Goal: Understand process/instructions: Learn how to perform a task or action

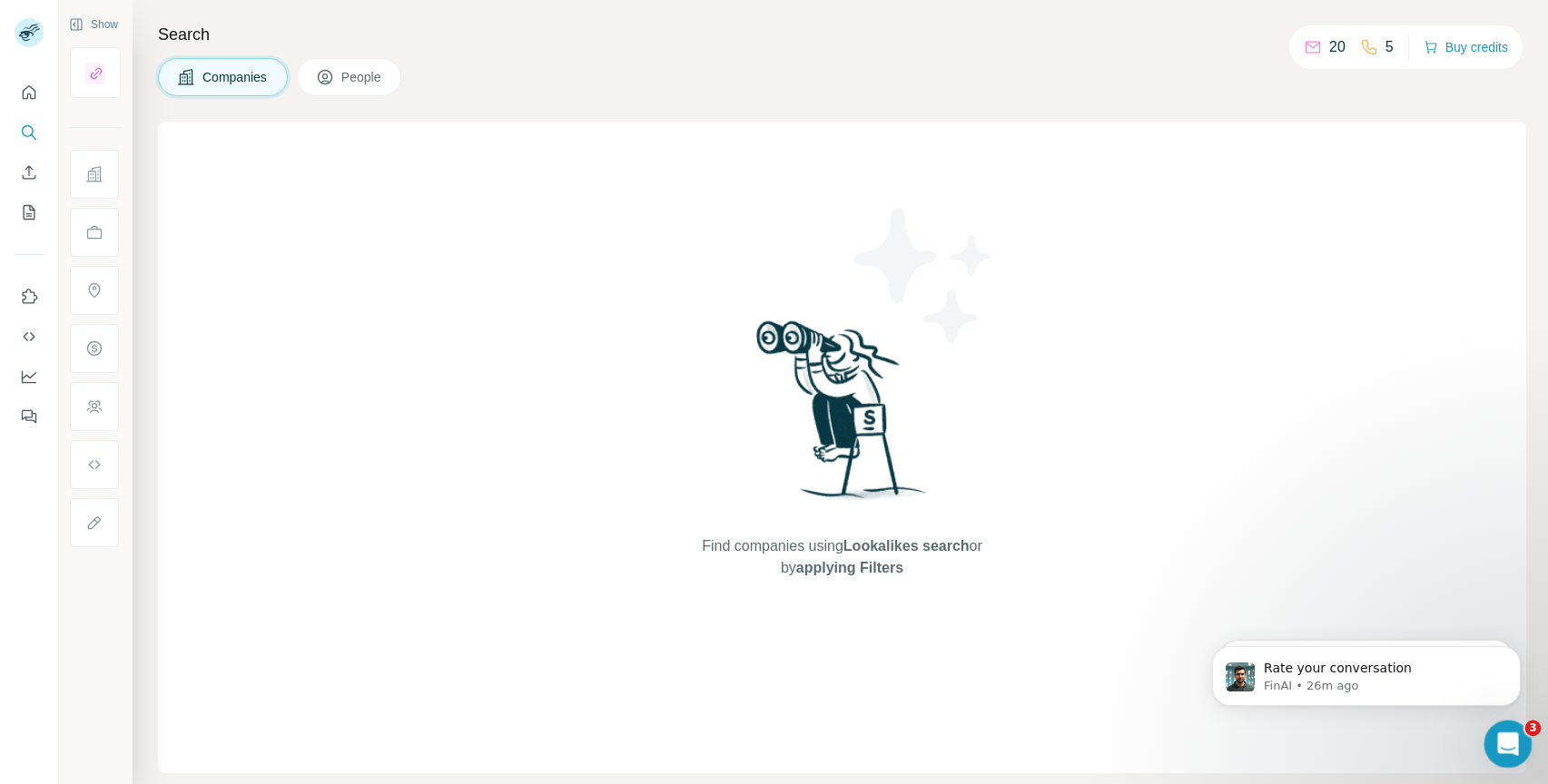
click at [1505, 749] on icon "Open Intercom Messenger" at bounding box center [1505, 742] width 30 height 30
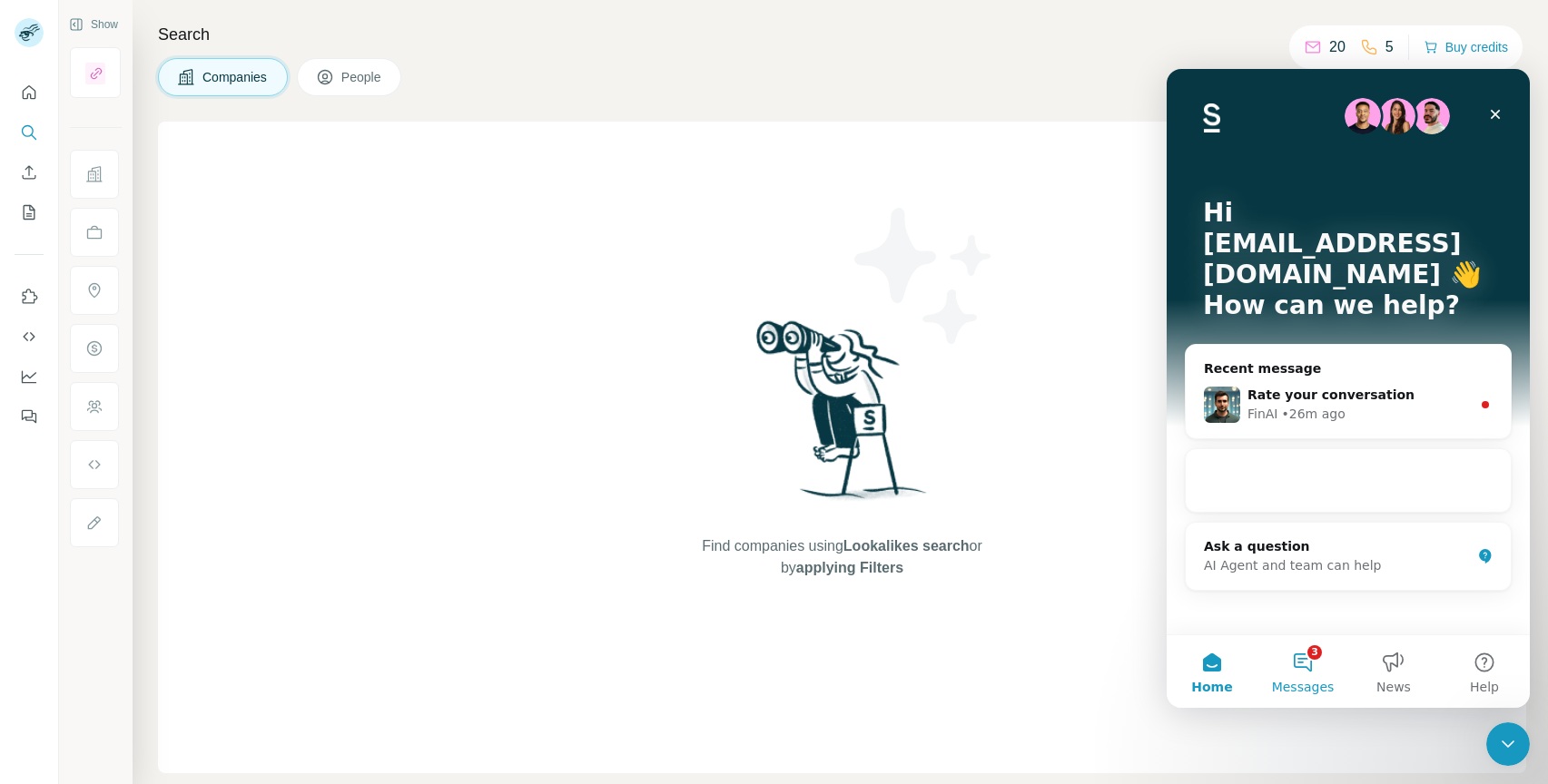
click at [1327, 670] on button "3 Messages" at bounding box center [1302, 671] width 91 height 72
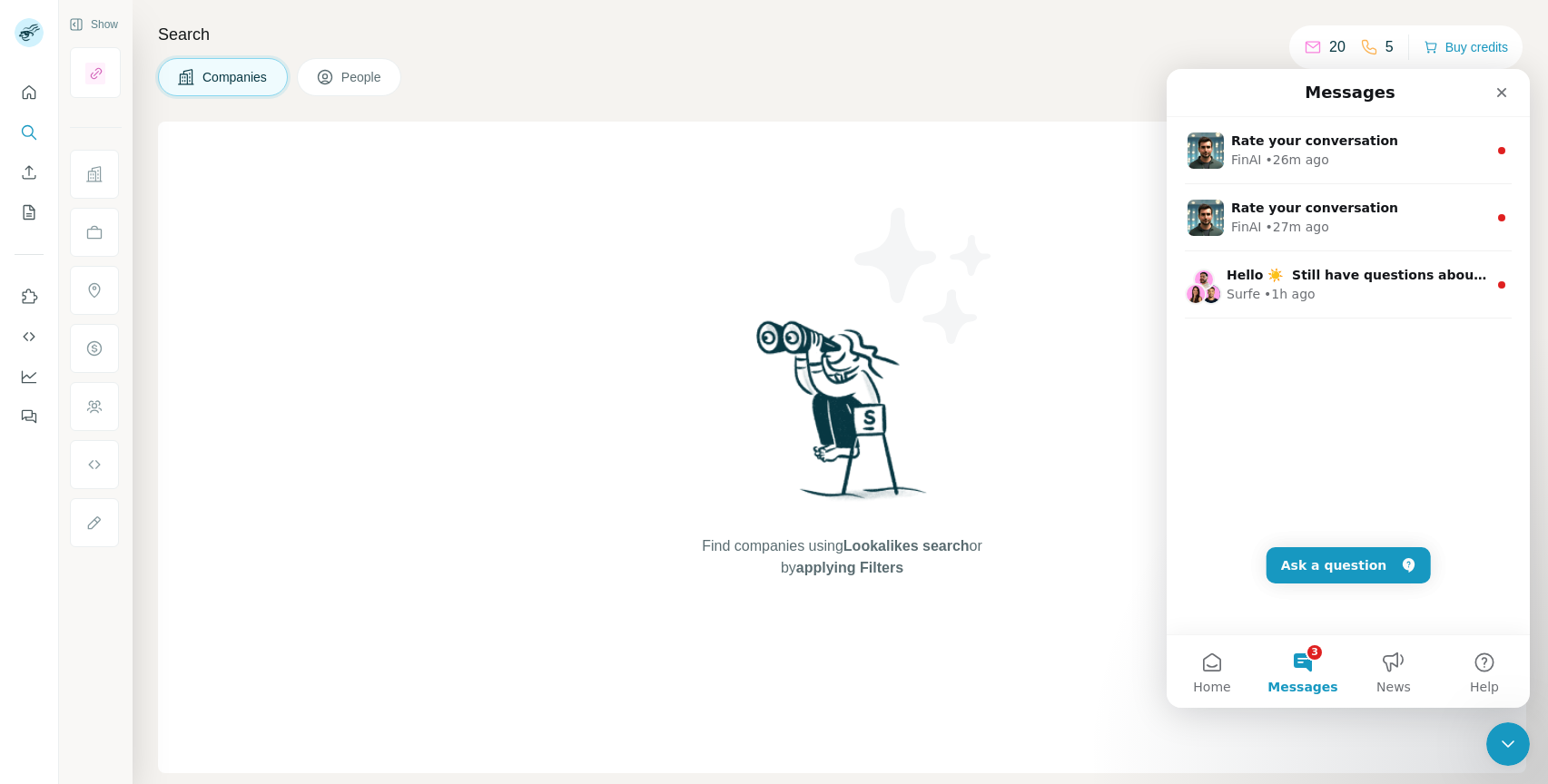
click at [1349, 397] on div "Rate your conversation FinAI • 26m ago Rate your conversation FinAI • 27m ago H…" at bounding box center [1347, 376] width 363 height 517
click at [979, 245] on img at bounding box center [924, 275] width 163 height 163
click at [37, 90] on icon "Quick start" at bounding box center [28, 92] width 18 height 18
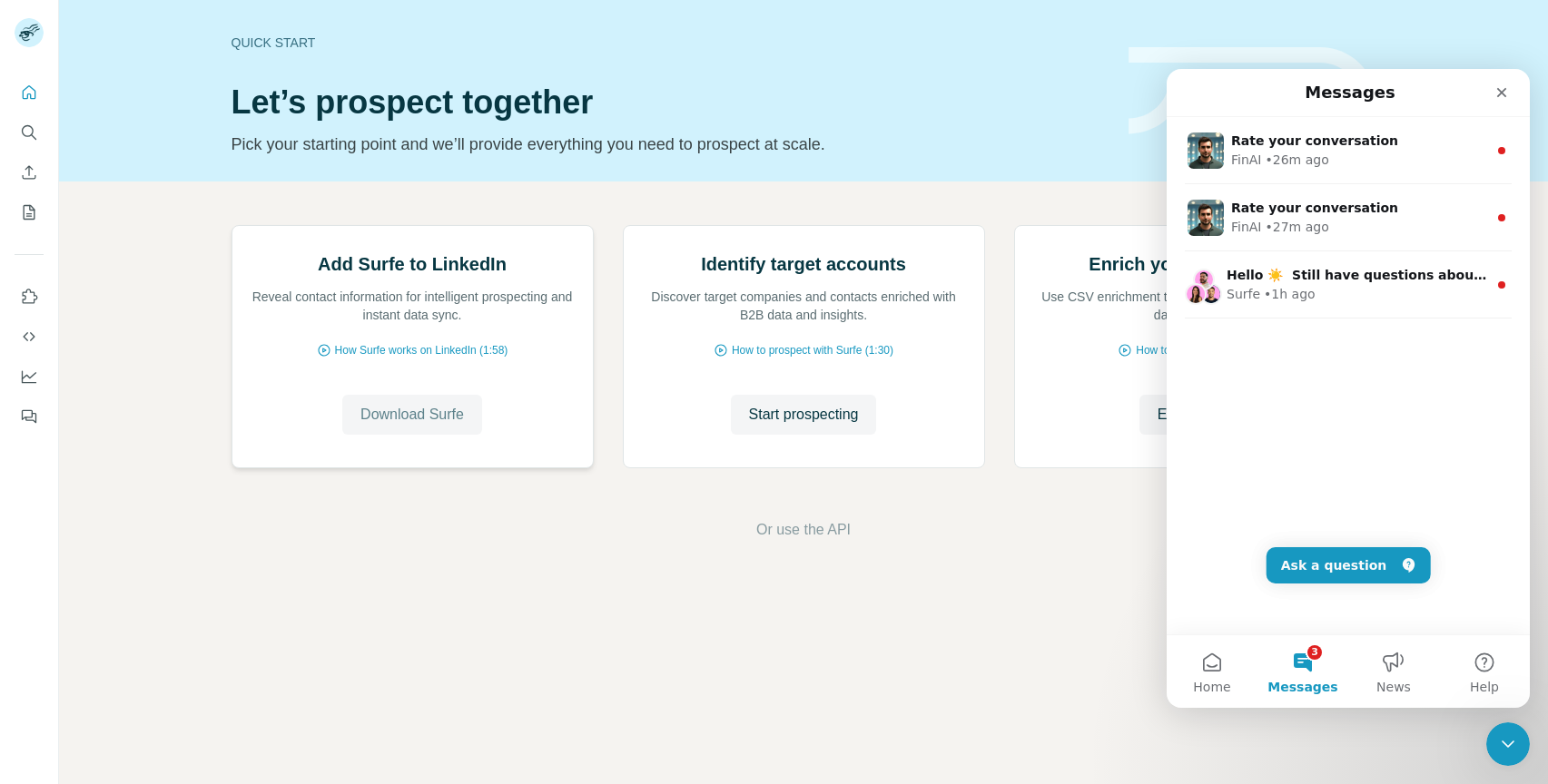
click at [416, 425] on span "Download Surfe" at bounding box center [412, 414] width 103 height 22
